Goal: Understand process/instructions

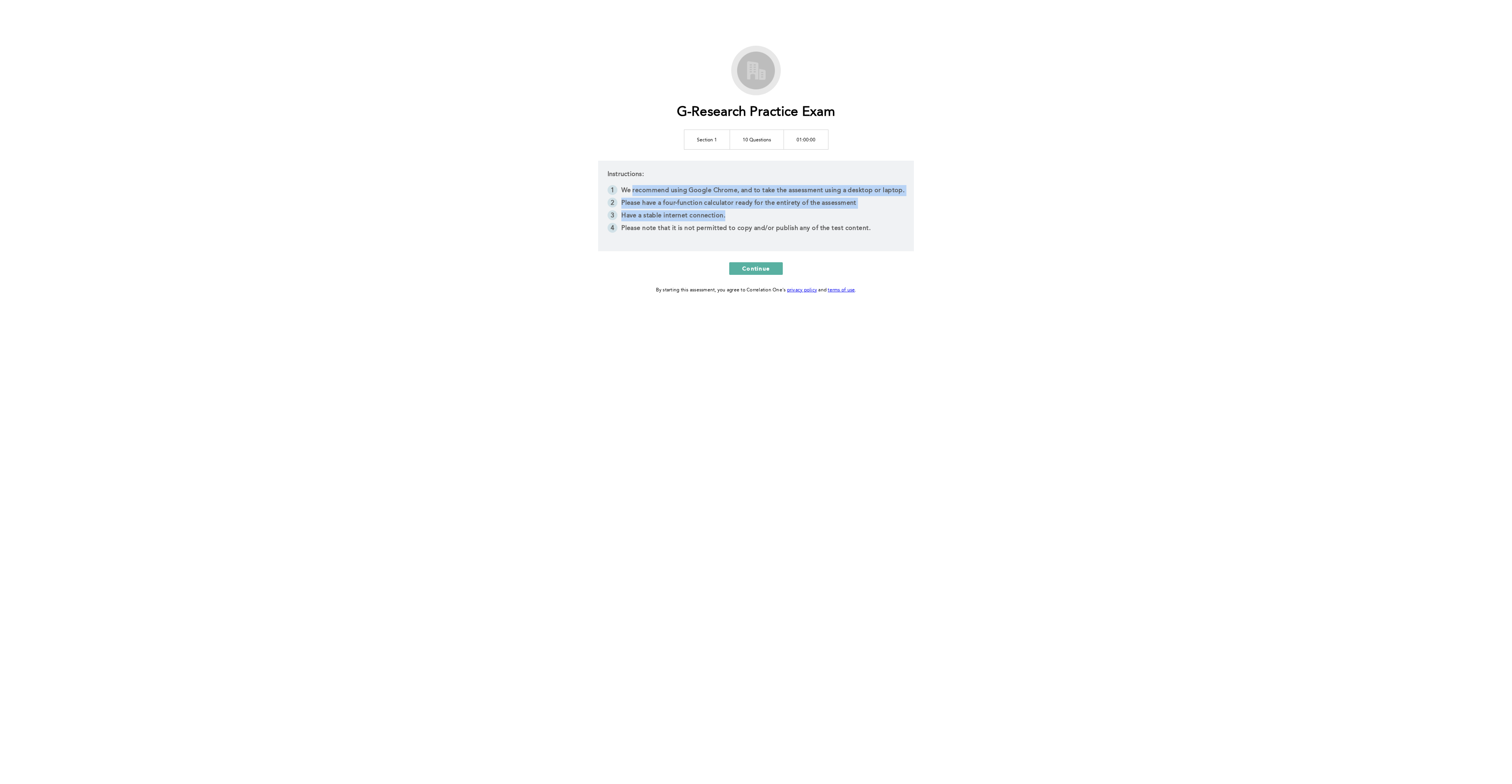
drag, startPoint x: 634, startPoint y: 193, endPoint x: 756, endPoint y: 212, distance: 123.5
click at [756, 212] on ol "We recommend using Google Chrome, and to take the assessment using a desktop or…" at bounding box center [756, 210] width 298 height 50
click at [756, 212] on li "Have a stable internet connection." at bounding box center [756, 216] width 298 height 13
drag, startPoint x: 735, startPoint y: 213, endPoint x: 620, endPoint y: 186, distance: 118.1
click at [620, 186] on ol "We recommend using Google Chrome, and to take the assessment using a desktop or…" at bounding box center [756, 210] width 298 height 50
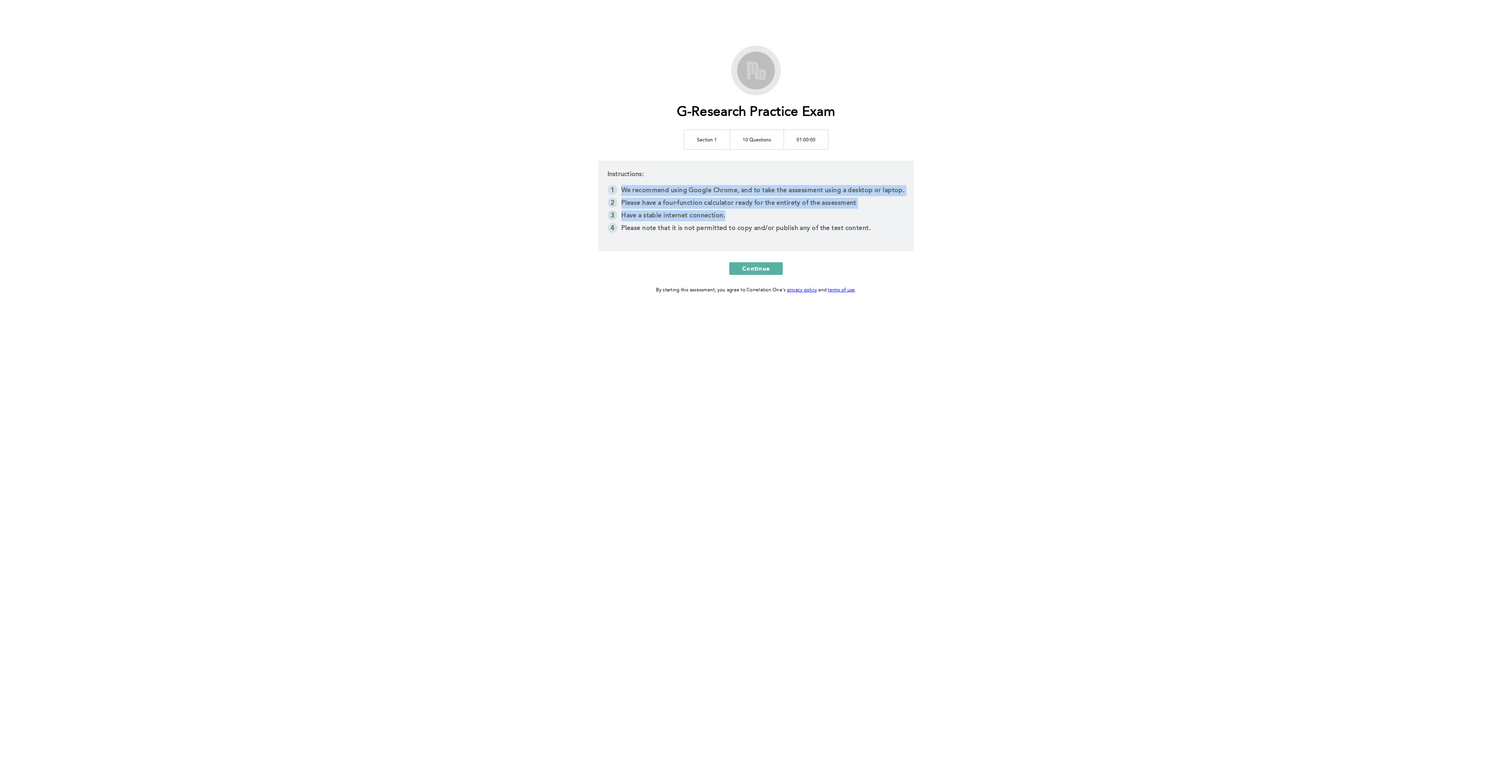
click at [620, 186] on li "We recommend using Google Chrome, and to take the assessment using a desktop or…" at bounding box center [756, 191] width 298 height 13
drag, startPoint x: 624, startPoint y: 218, endPoint x: 894, endPoint y: 231, distance: 270.3
click at [894, 231] on ol "We recommend using Google Chrome, and to take the assessment using a desktop or…" at bounding box center [756, 210] width 298 height 50
click at [894, 231] on li "Please note that it is not permitted to copy and/or publish any of the test con…" at bounding box center [756, 229] width 298 height 13
